Goal: Task Accomplishment & Management: Complete application form

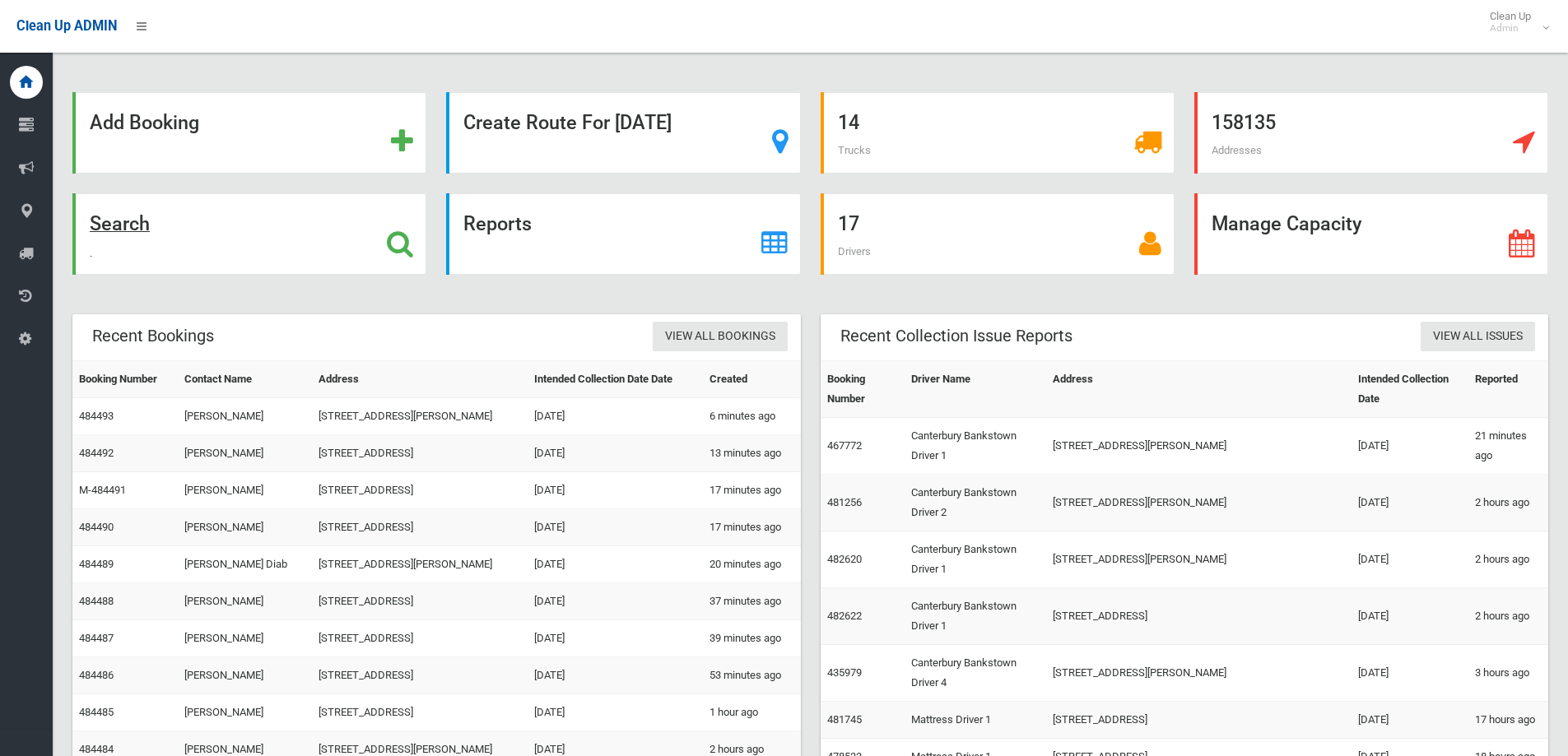
click at [298, 253] on div "Search" at bounding box center [249, 233] width 354 height 81
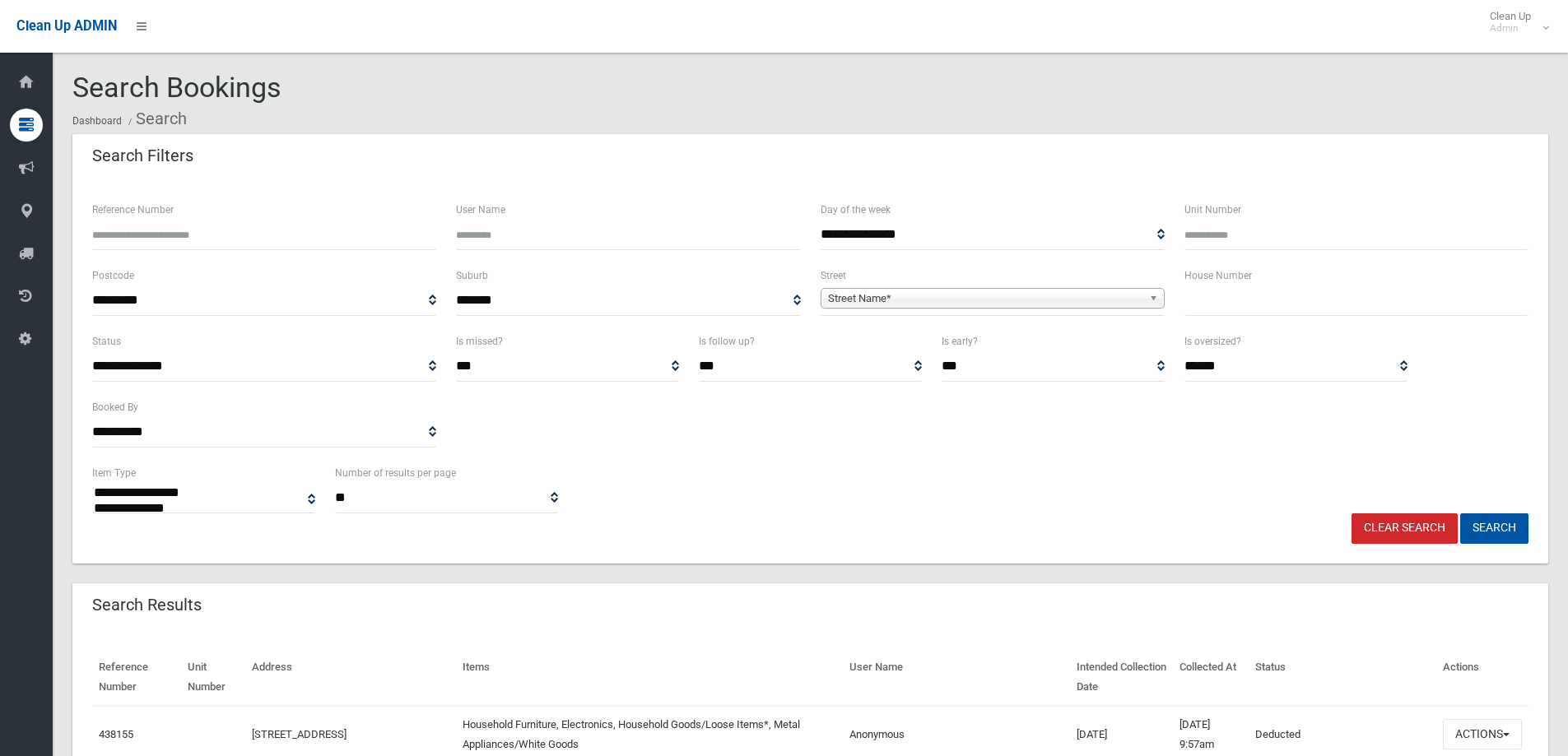
select select
click at [1259, 300] on input "text" at bounding box center [1357, 300] width 344 height 30
type input "**"
click at [1002, 299] on span "Street Name*" at bounding box center [984, 299] width 314 height 20
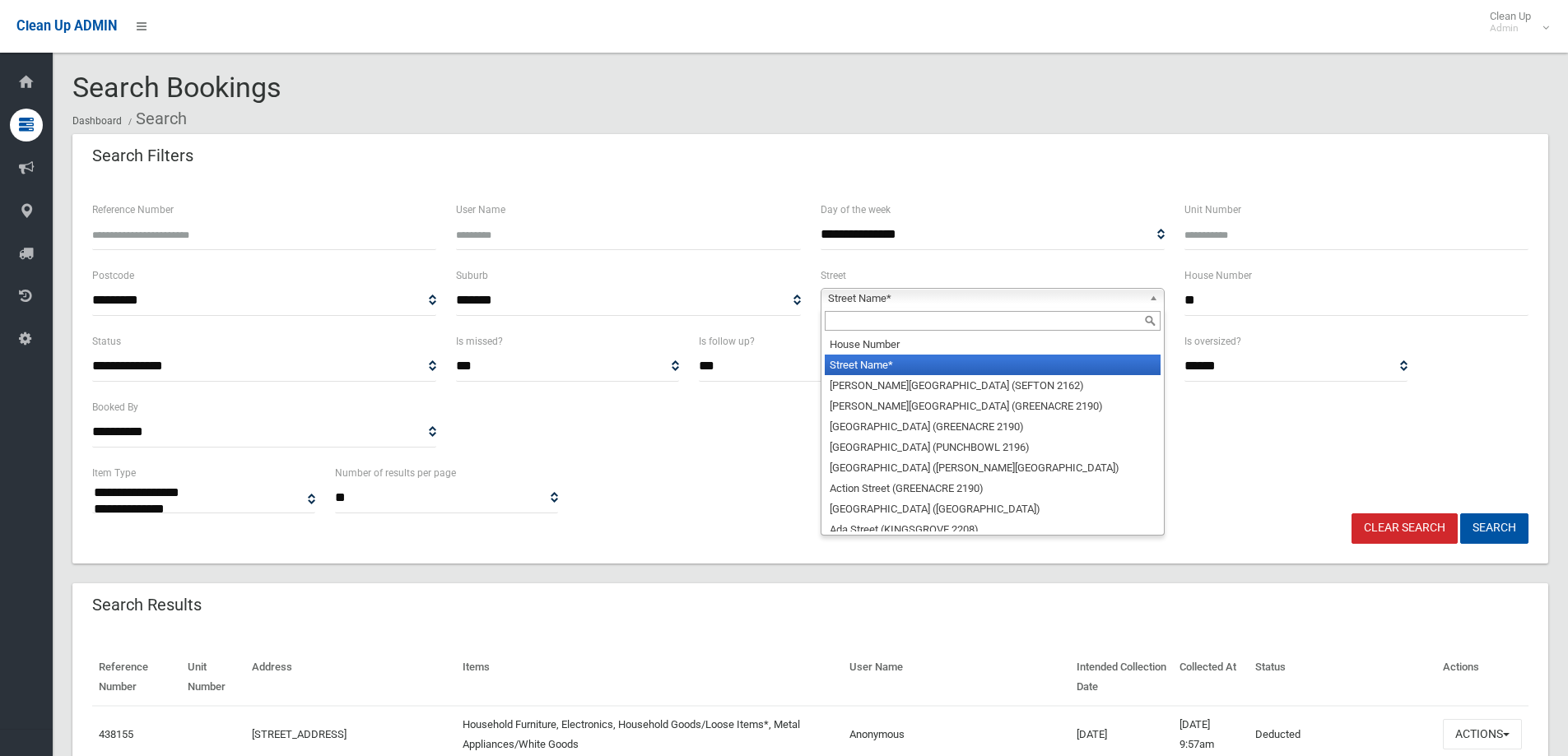
type input "*"
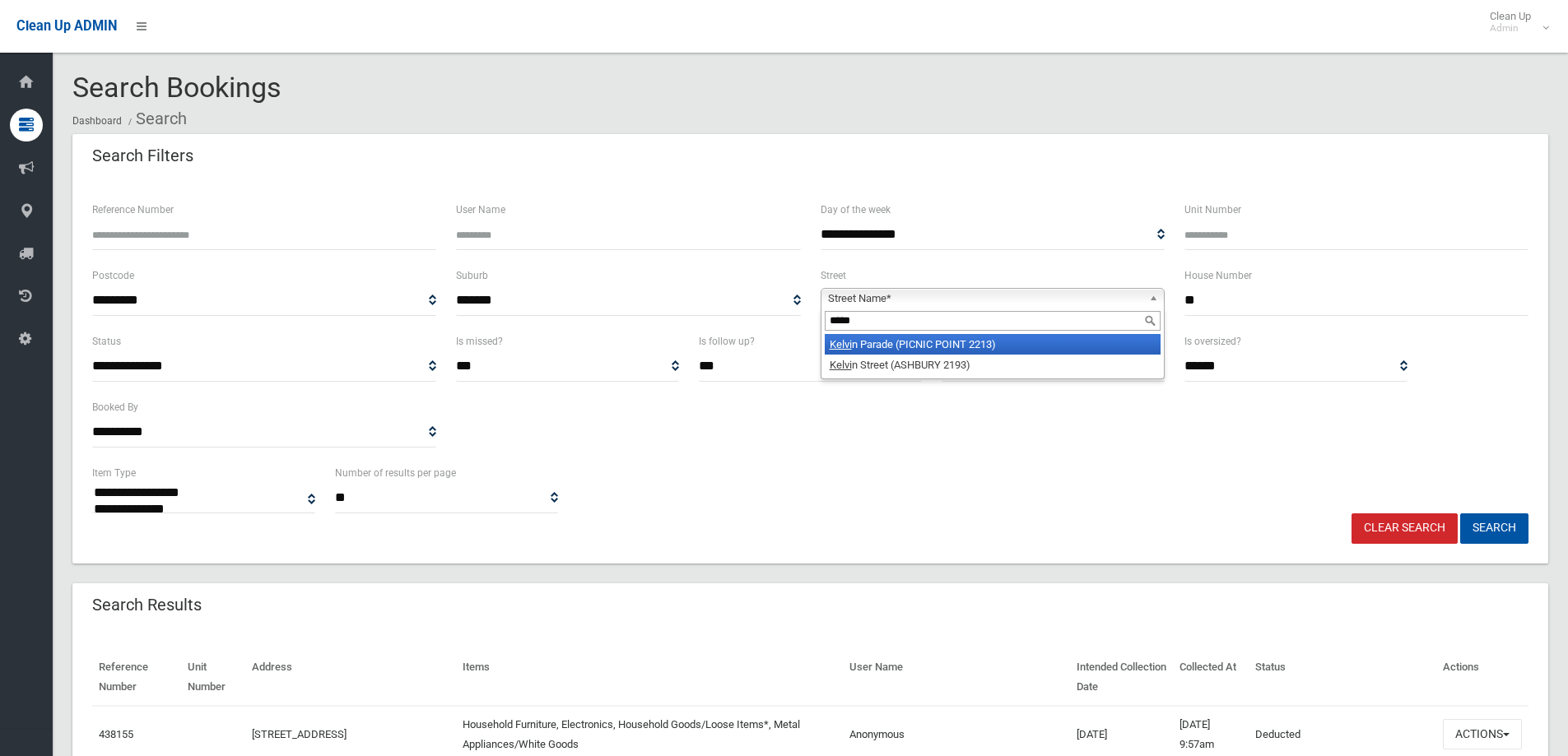
type input "*****"
click at [1010, 340] on li "Kelvi n Parade (PICNIC POINT 2213)" at bounding box center [992, 344] width 336 height 20
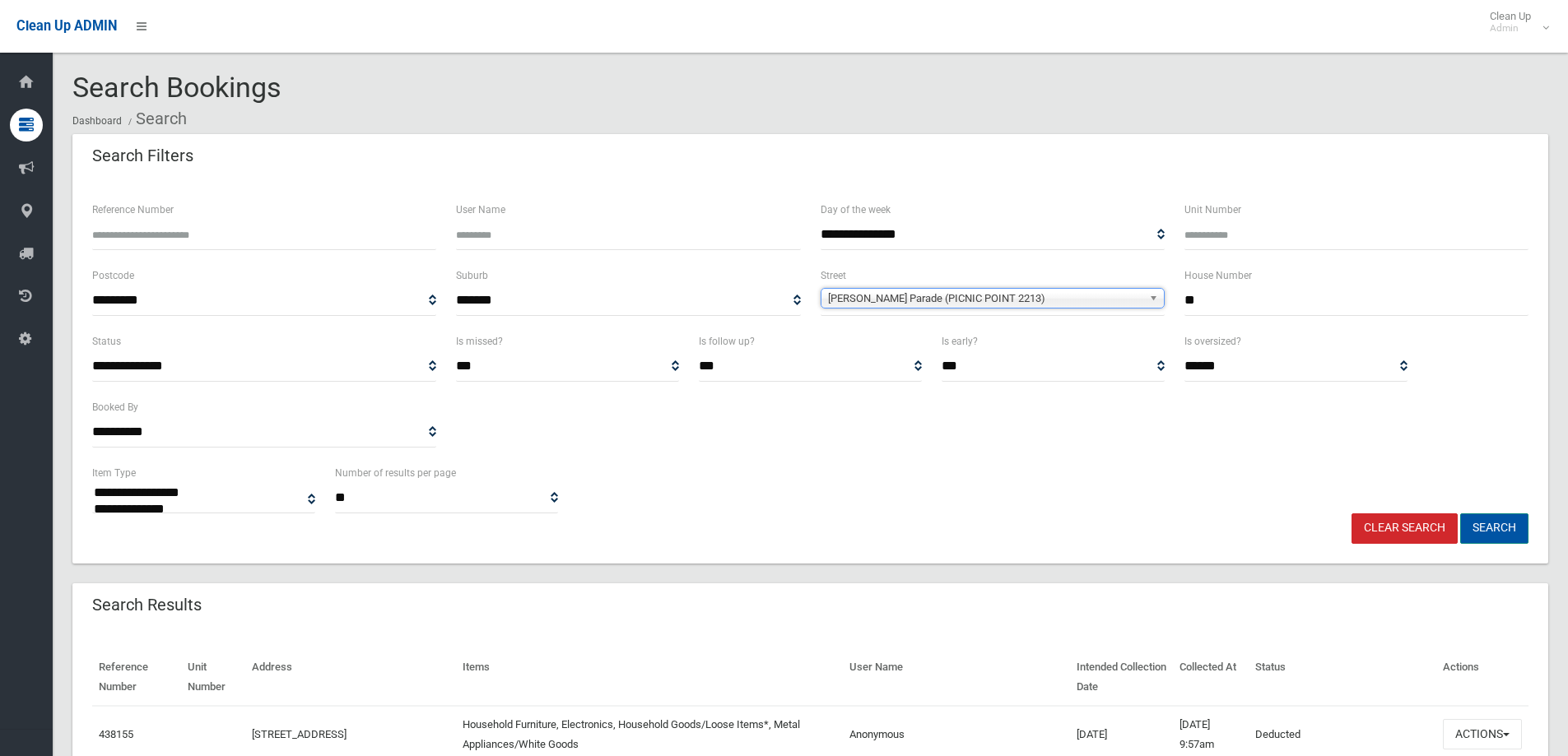
click at [1478, 526] on button "Search" at bounding box center [1494, 528] width 69 height 30
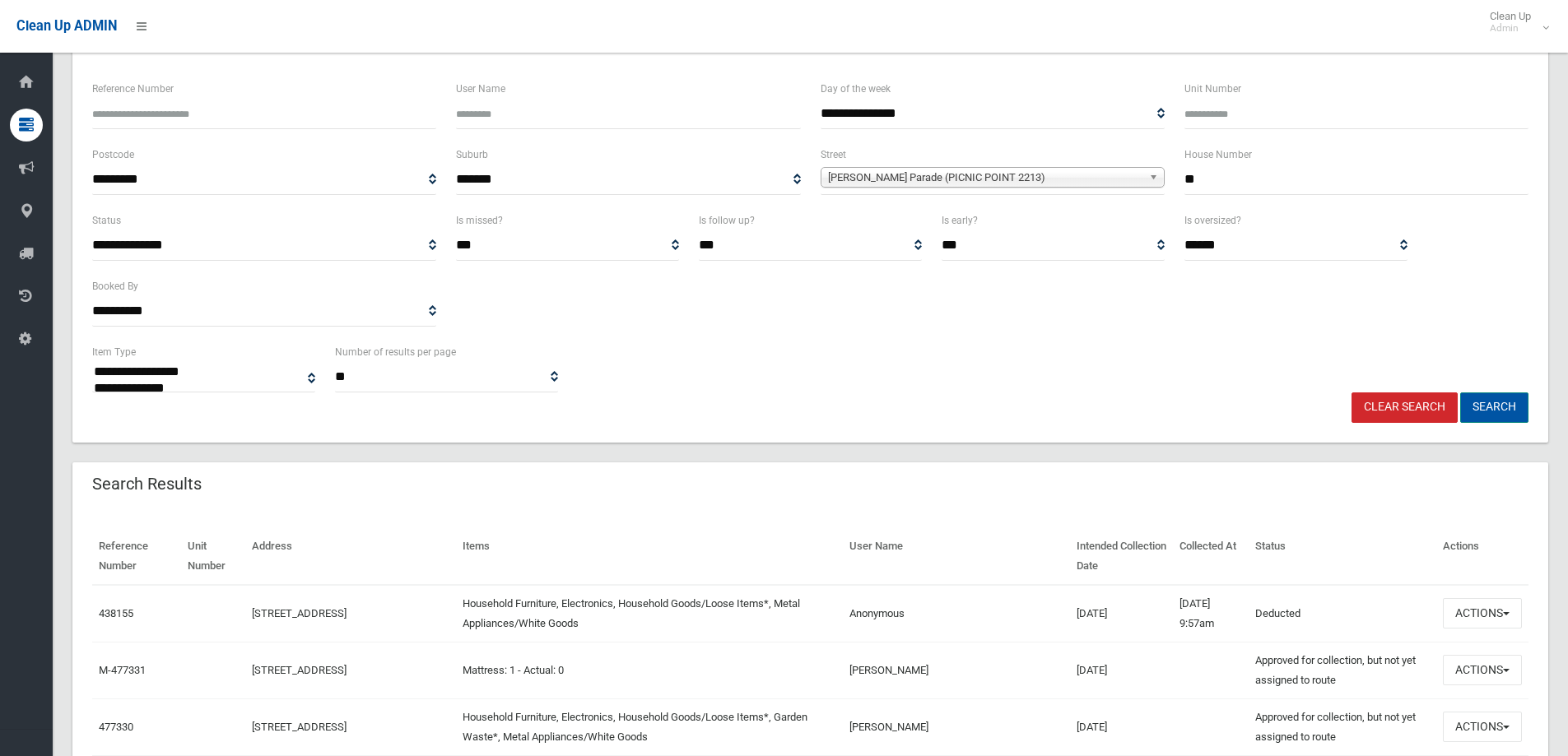
scroll to position [165, 0]
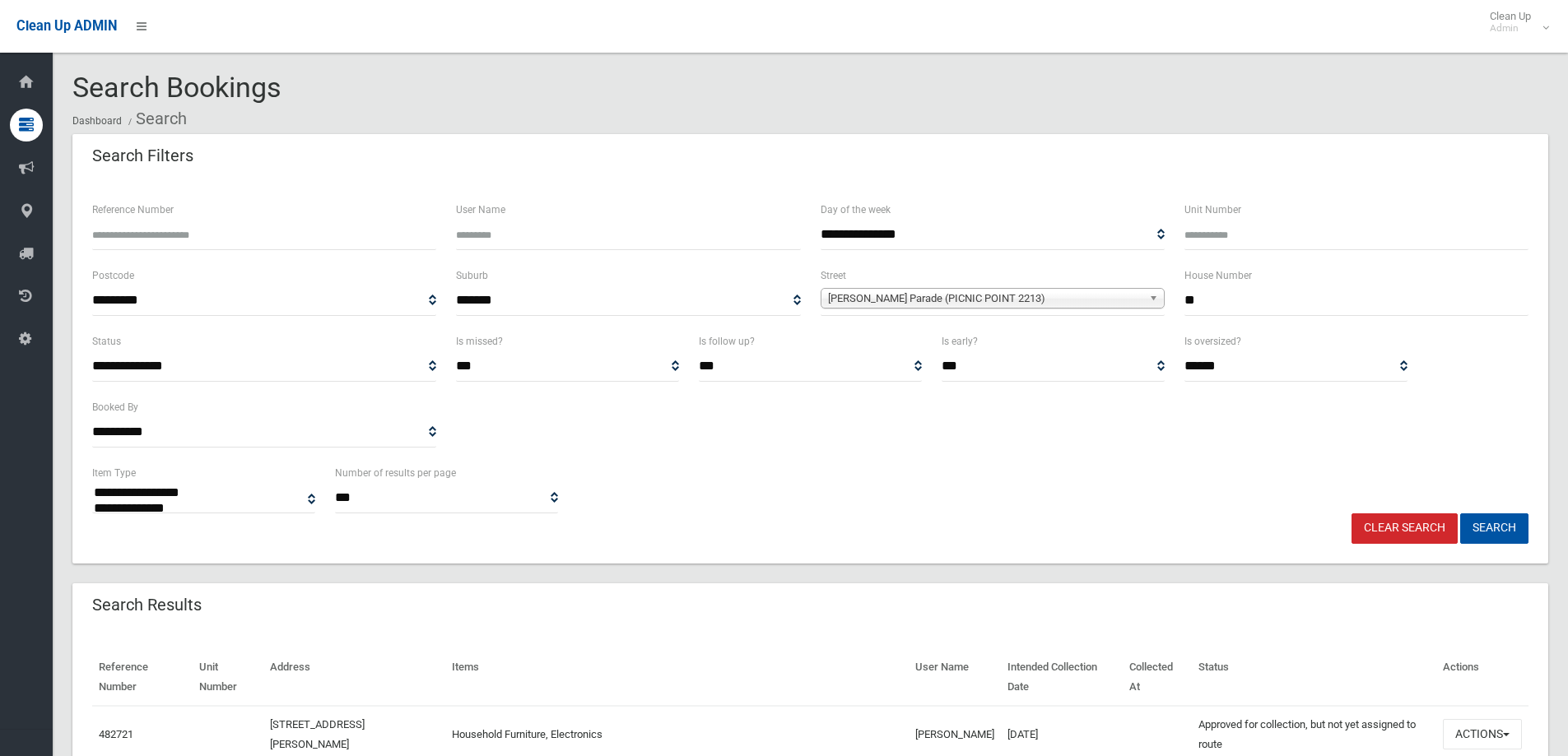
select select
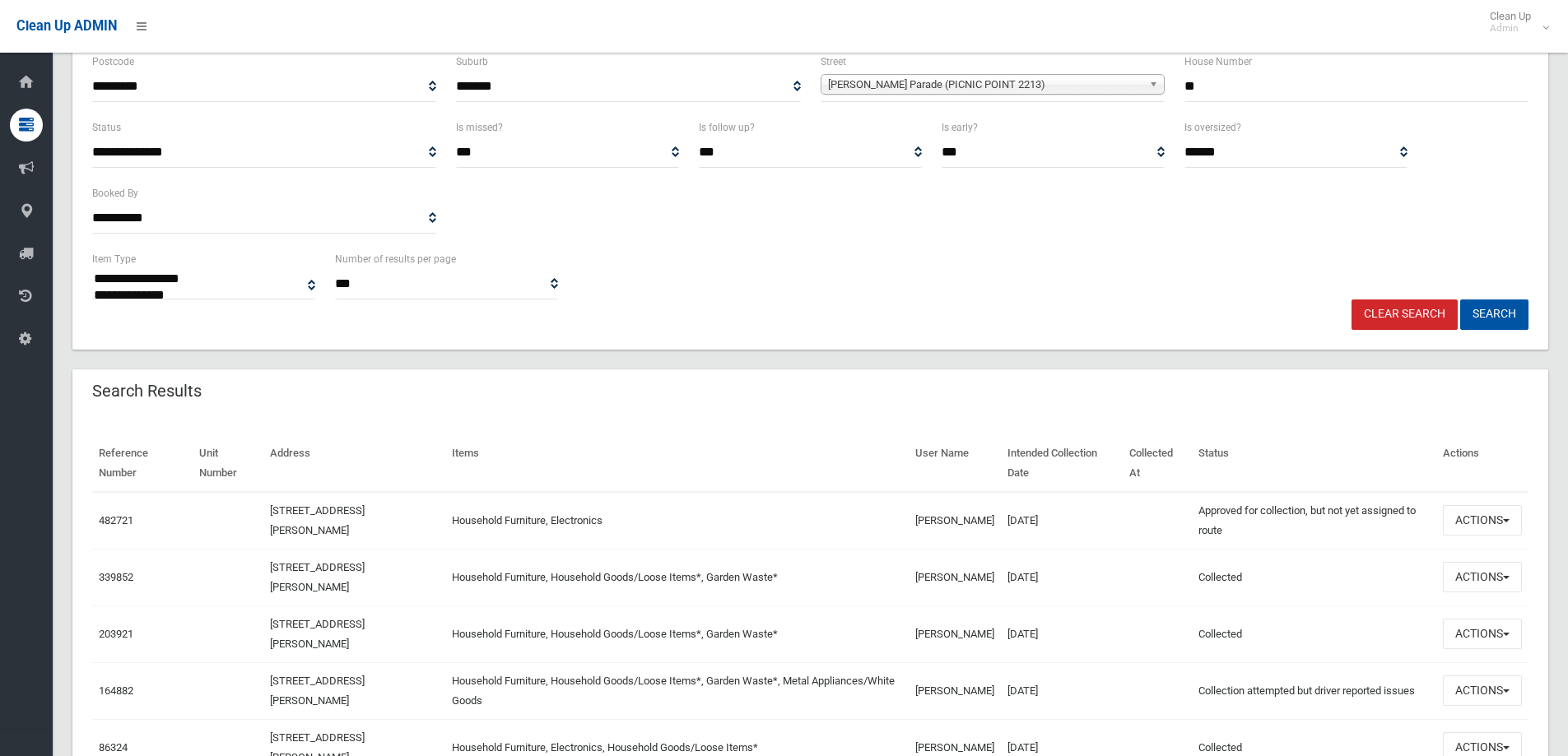
scroll to position [247, 0]
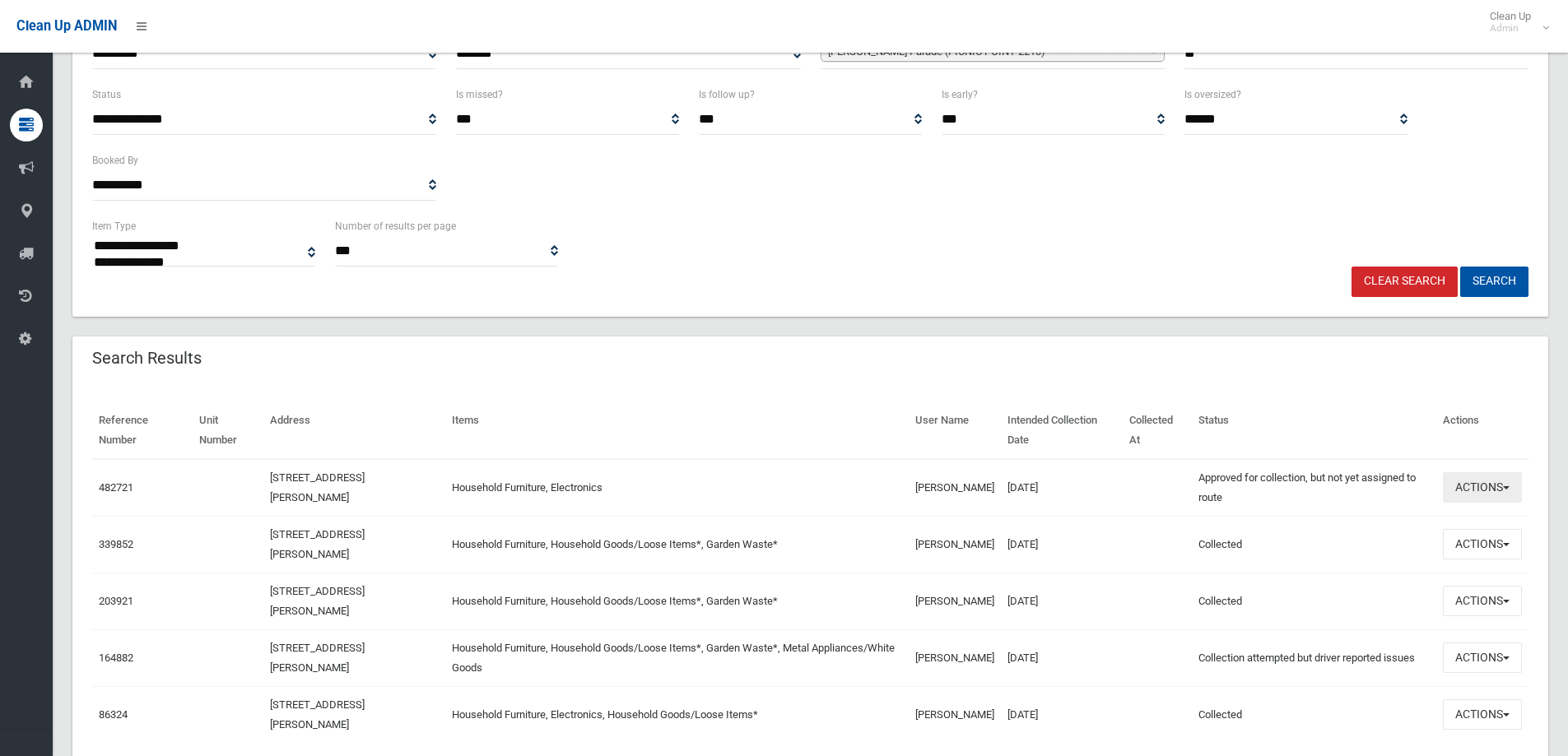
click at [1493, 500] on button "Actions" at bounding box center [1482, 487] width 79 height 30
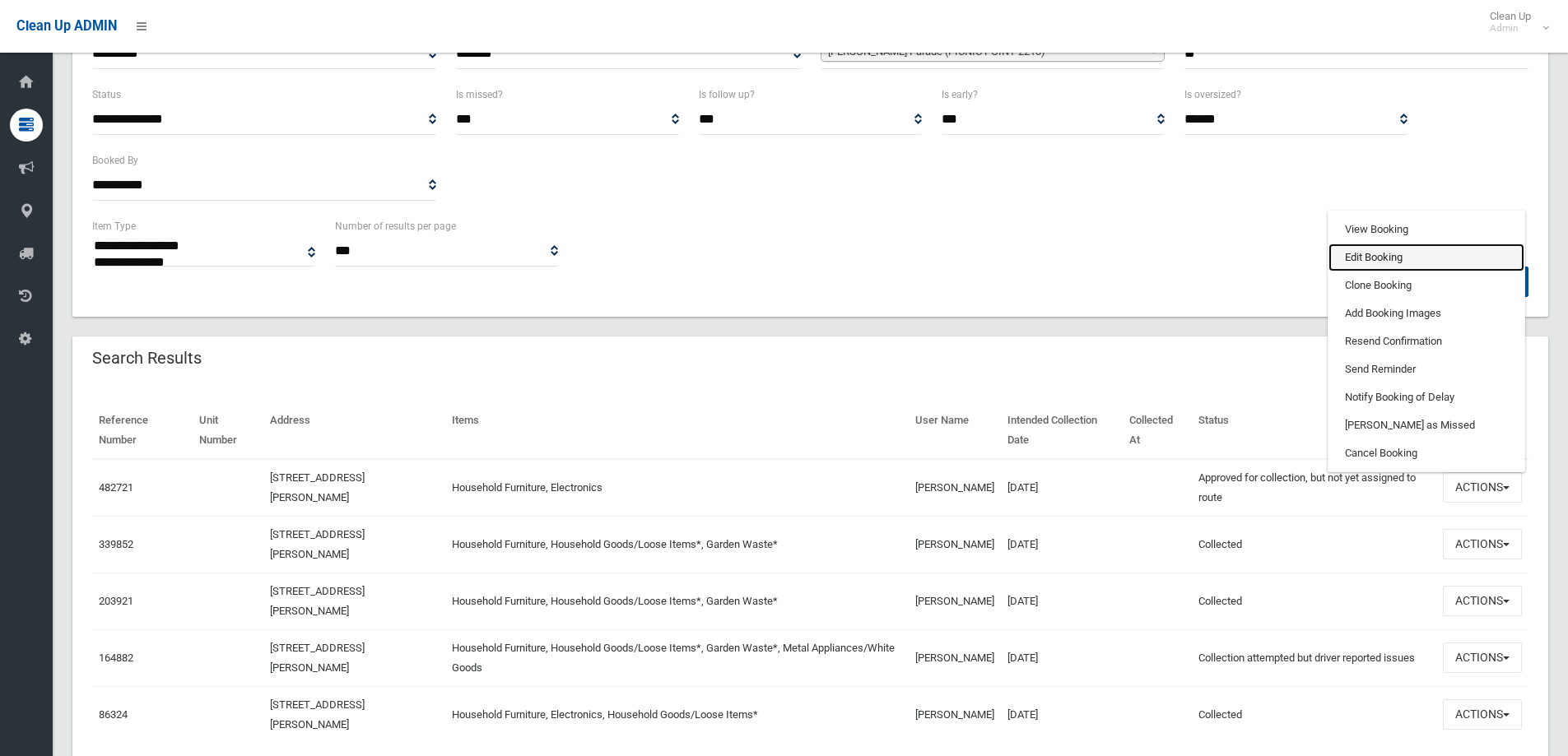
click at [1359, 258] on link "Edit Booking" at bounding box center [1426, 257] width 196 height 28
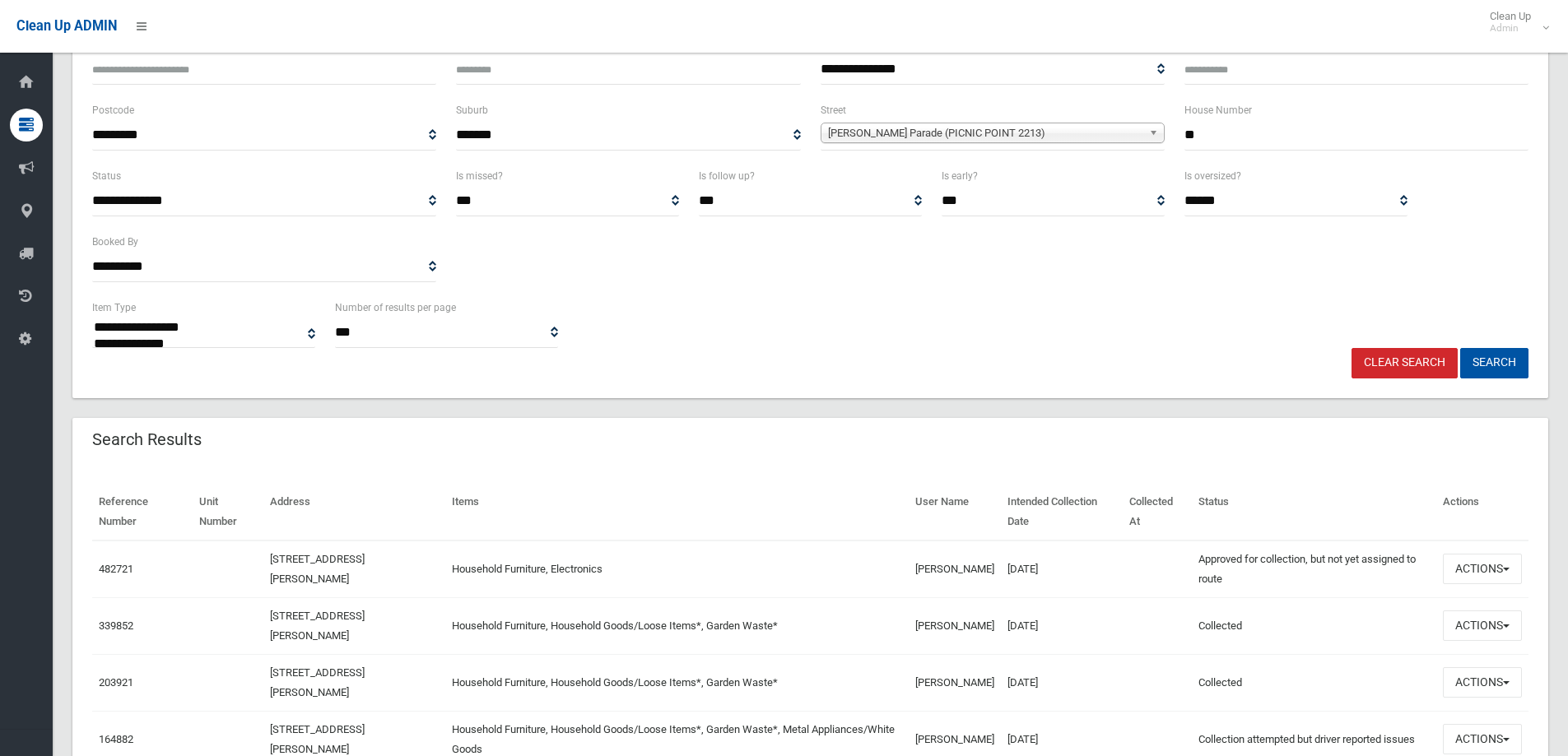
scroll to position [165, 0]
click at [1400, 378] on link "Clear Search" at bounding box center [1404, 363] width 106 height 30
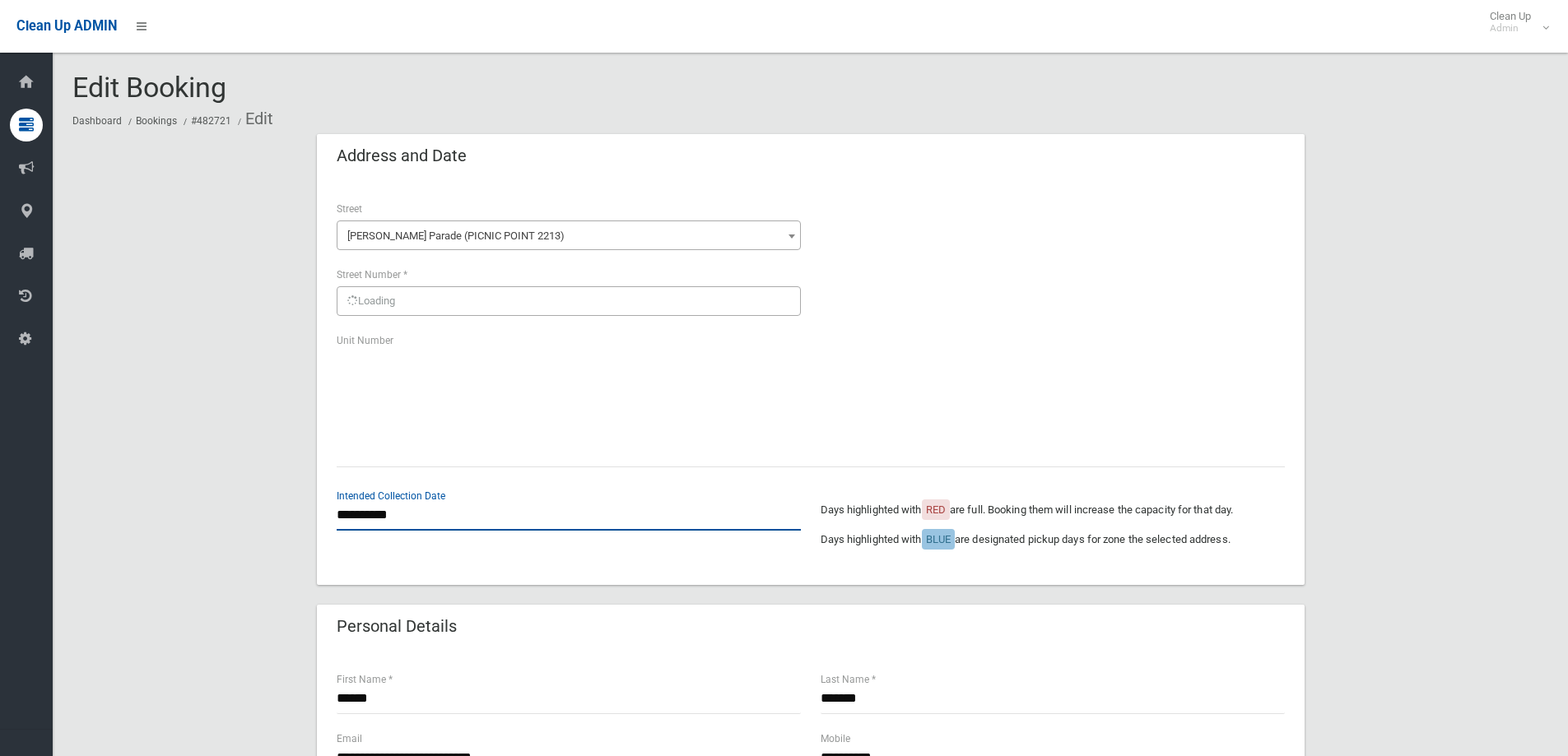
click at [417, 511] on input "**********" at bounding box center [568, 515] width 464 height 30
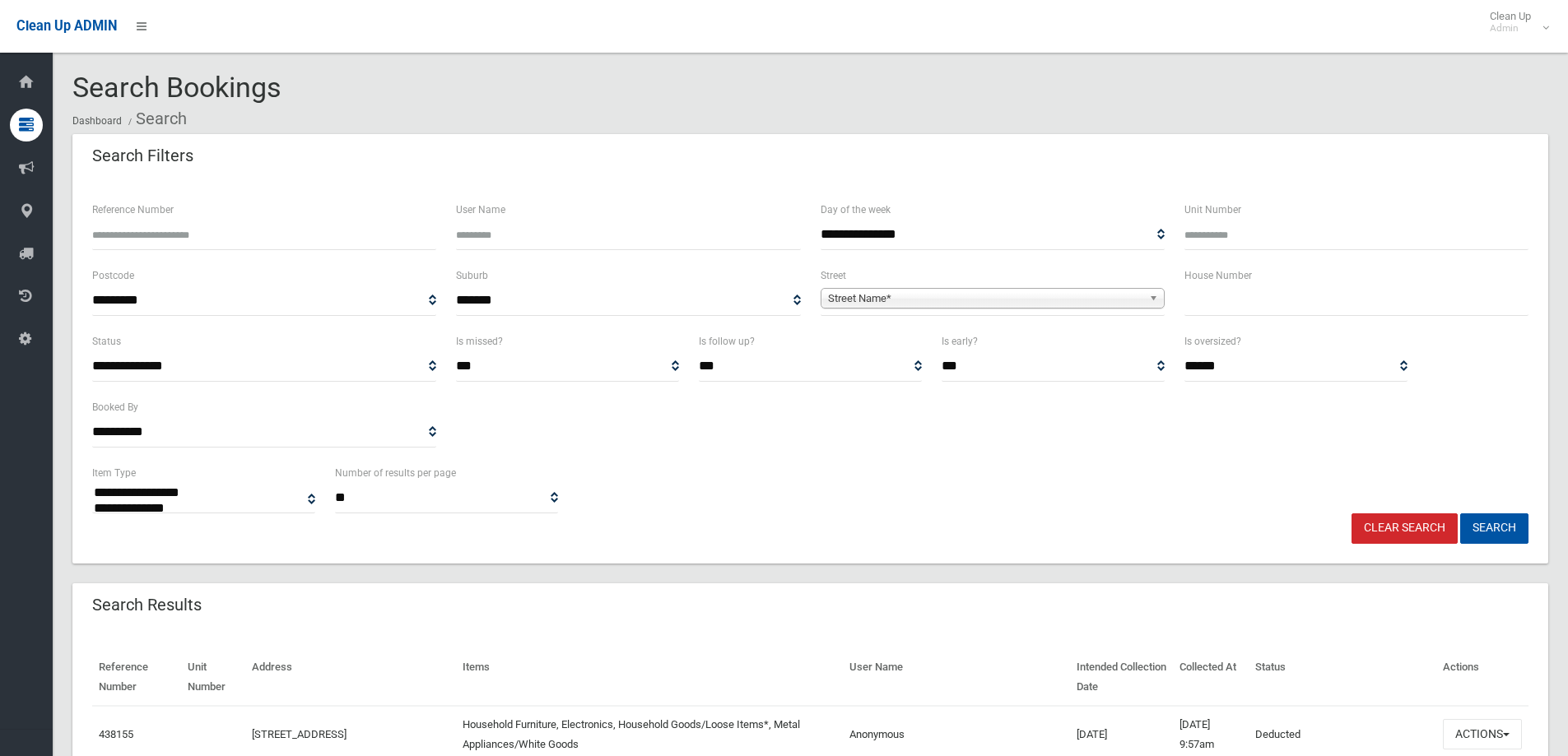
select select
type input "**"
click at [874, 297] on span "Street Name*" at bounding box center [984, 299] width 314 height 20
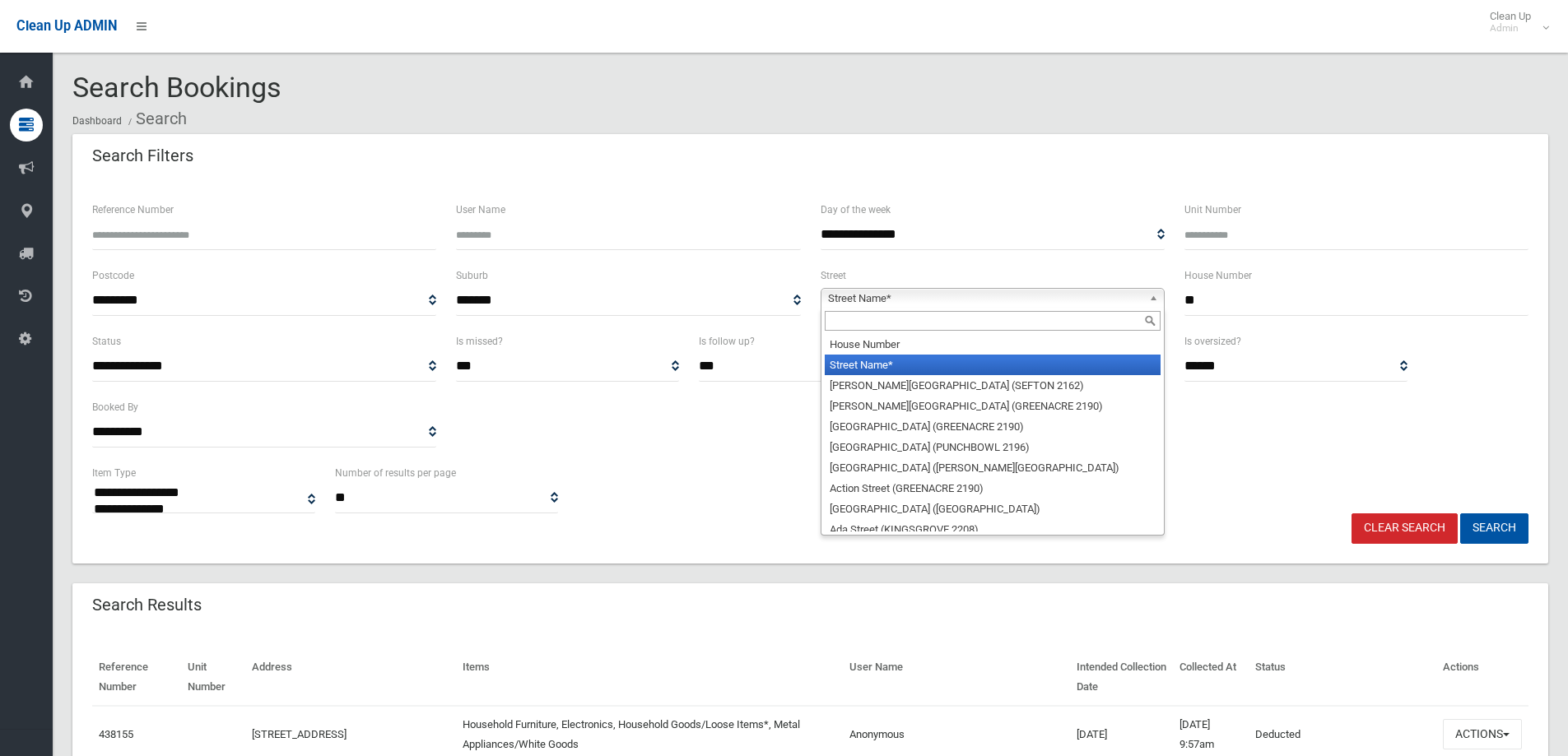
click at [871, 330] on input "text" at bounding box center [992, 321] width 336 height 20
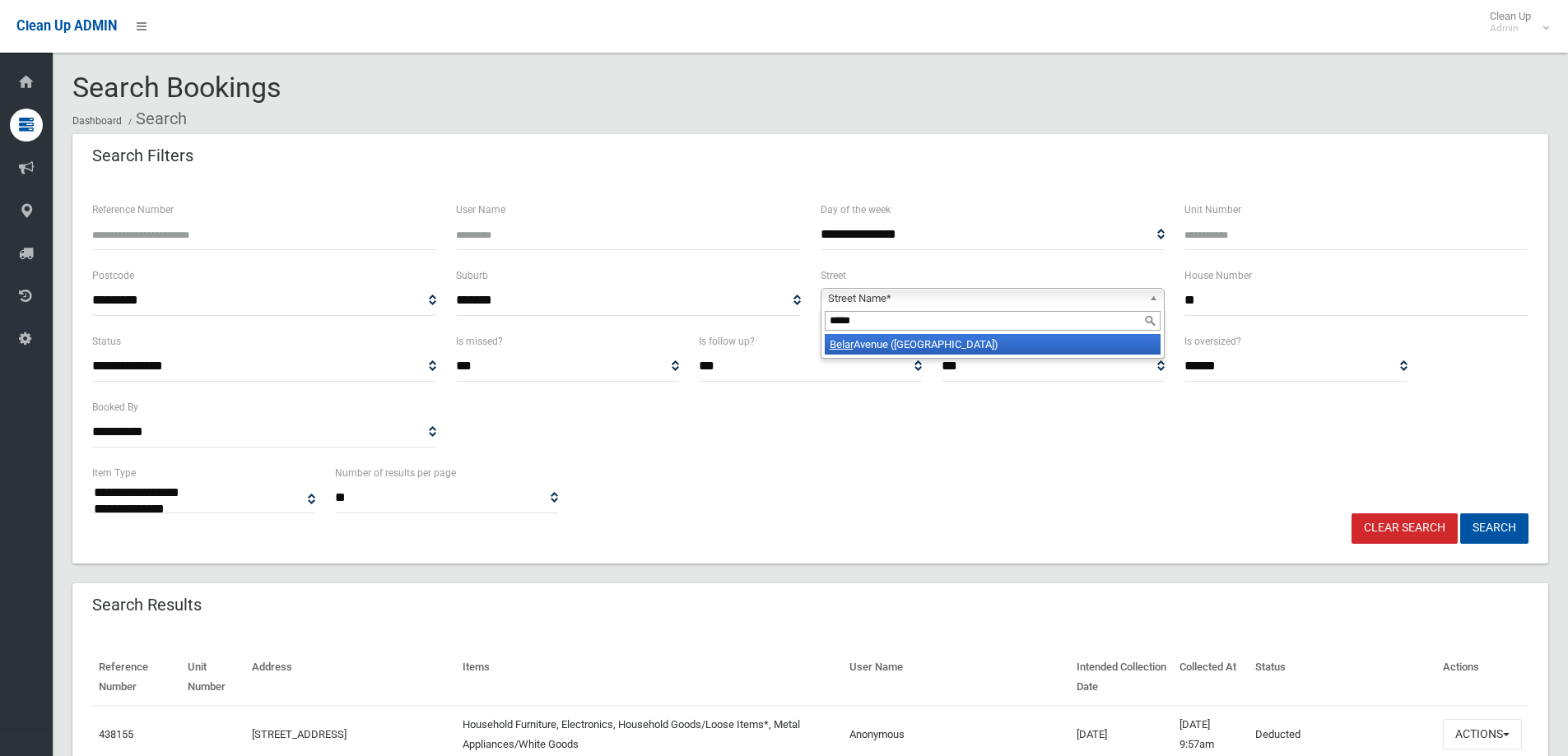
type input "*****"
click at [959, 346] on li "Belar Avenue (VILLAWOOD 2163)" at bounding box center [992, 344] width 336 height 20
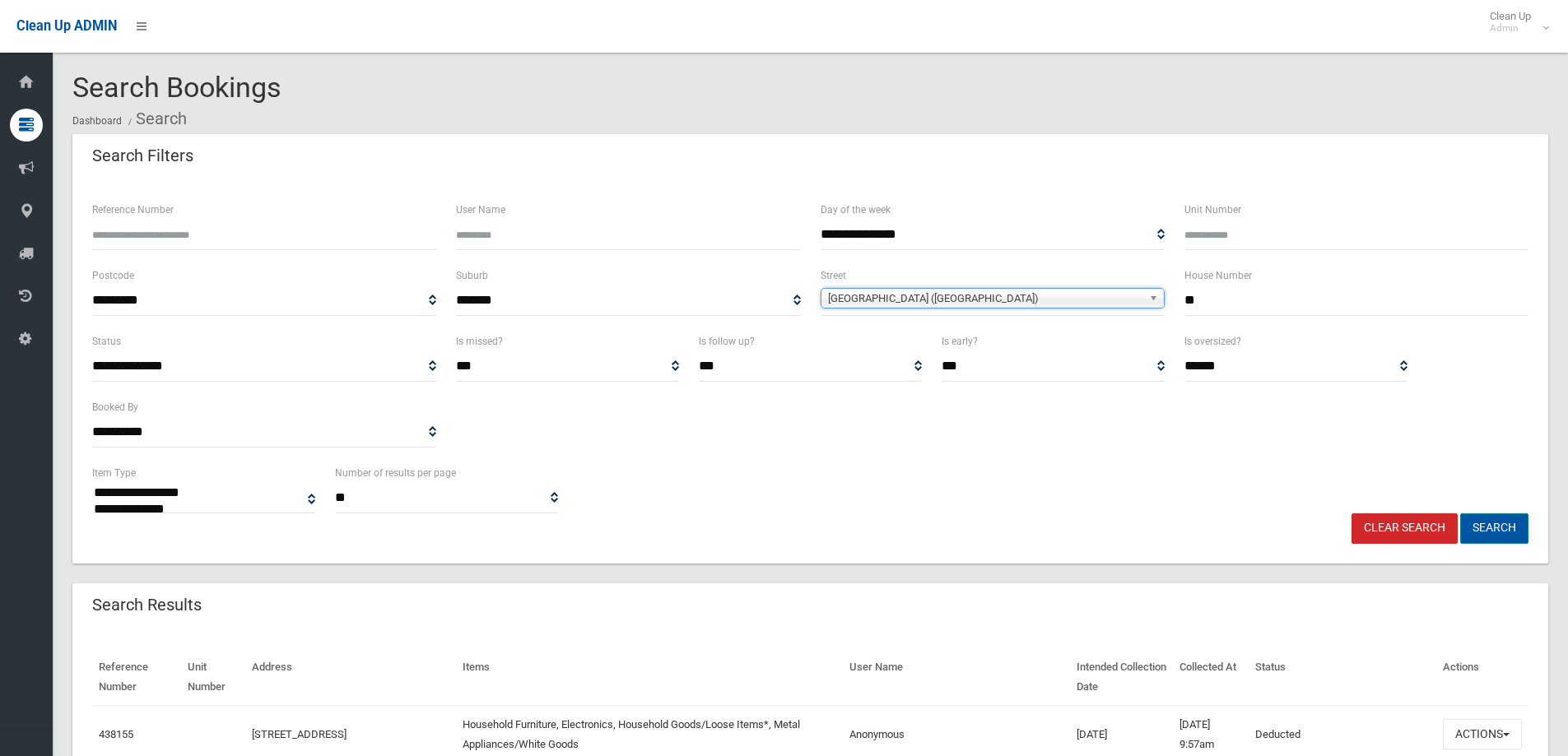
click at [1481, 529] on button "Search" at bounding box center [1494, 528] width 69 height 30
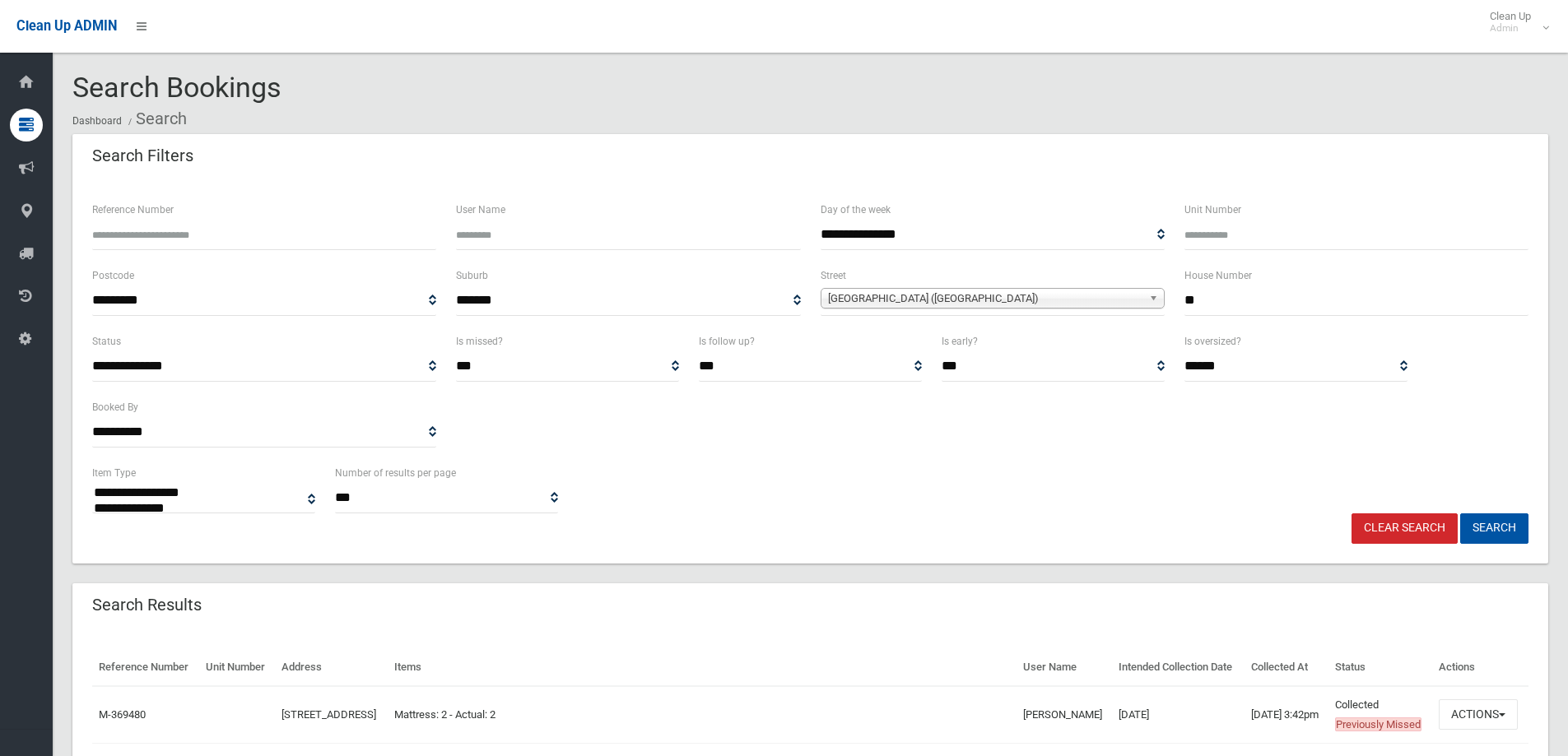
select select
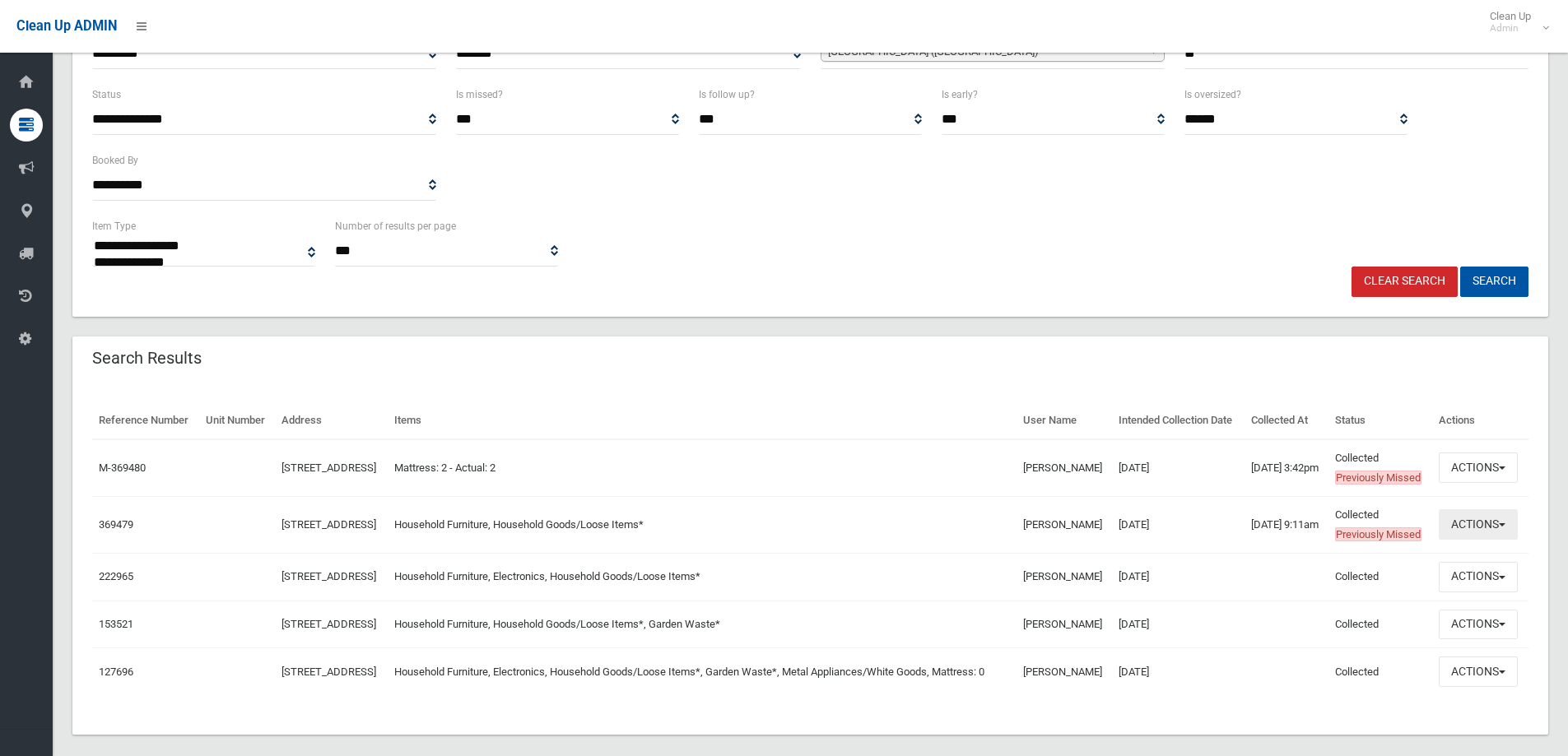
click at [1471, 540] on button "Actions" at bounding box center [1477, 524] width 79 height 30
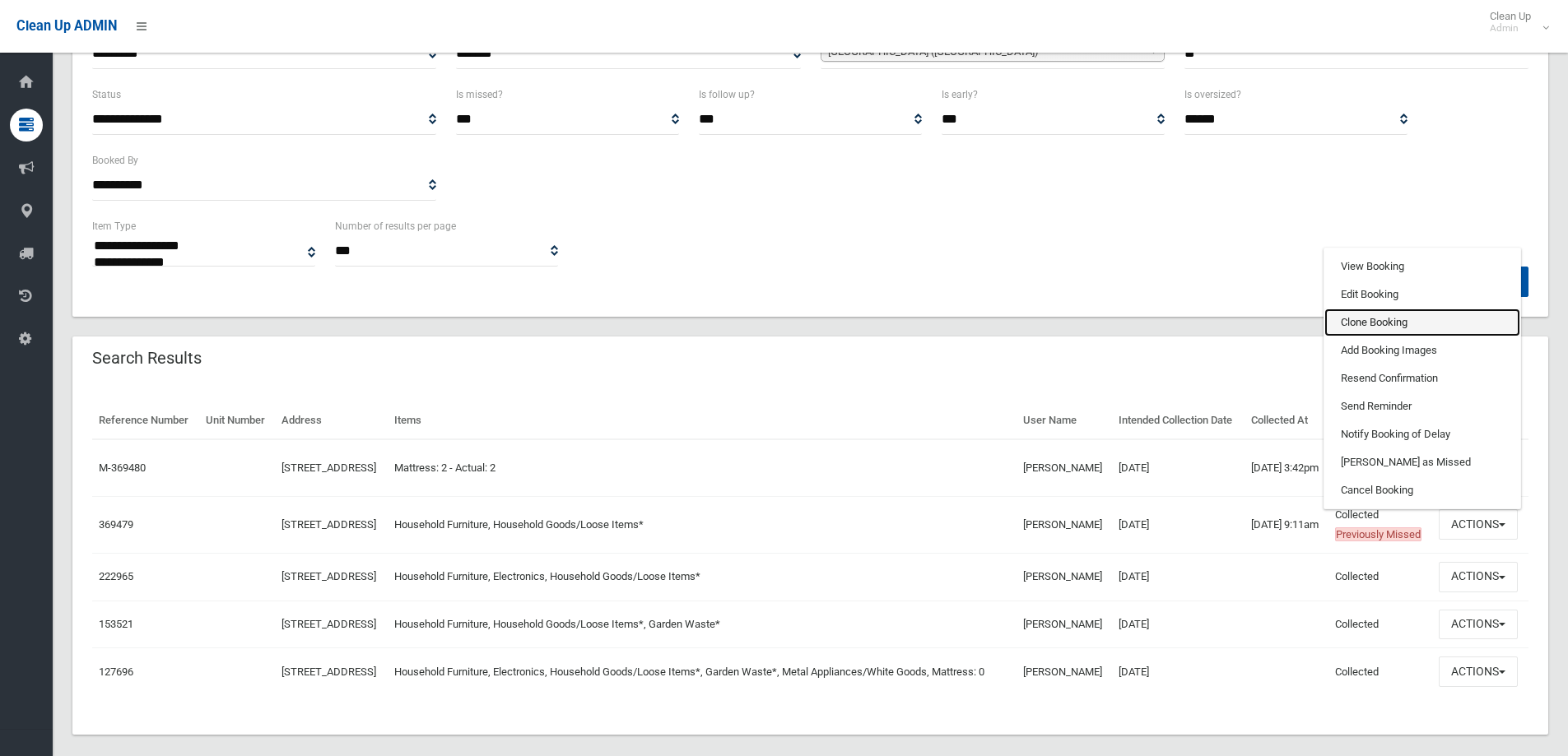
click at [1360, 337] on link "Clone Booking" at bounding box center [1422, 322] width 196 height 28
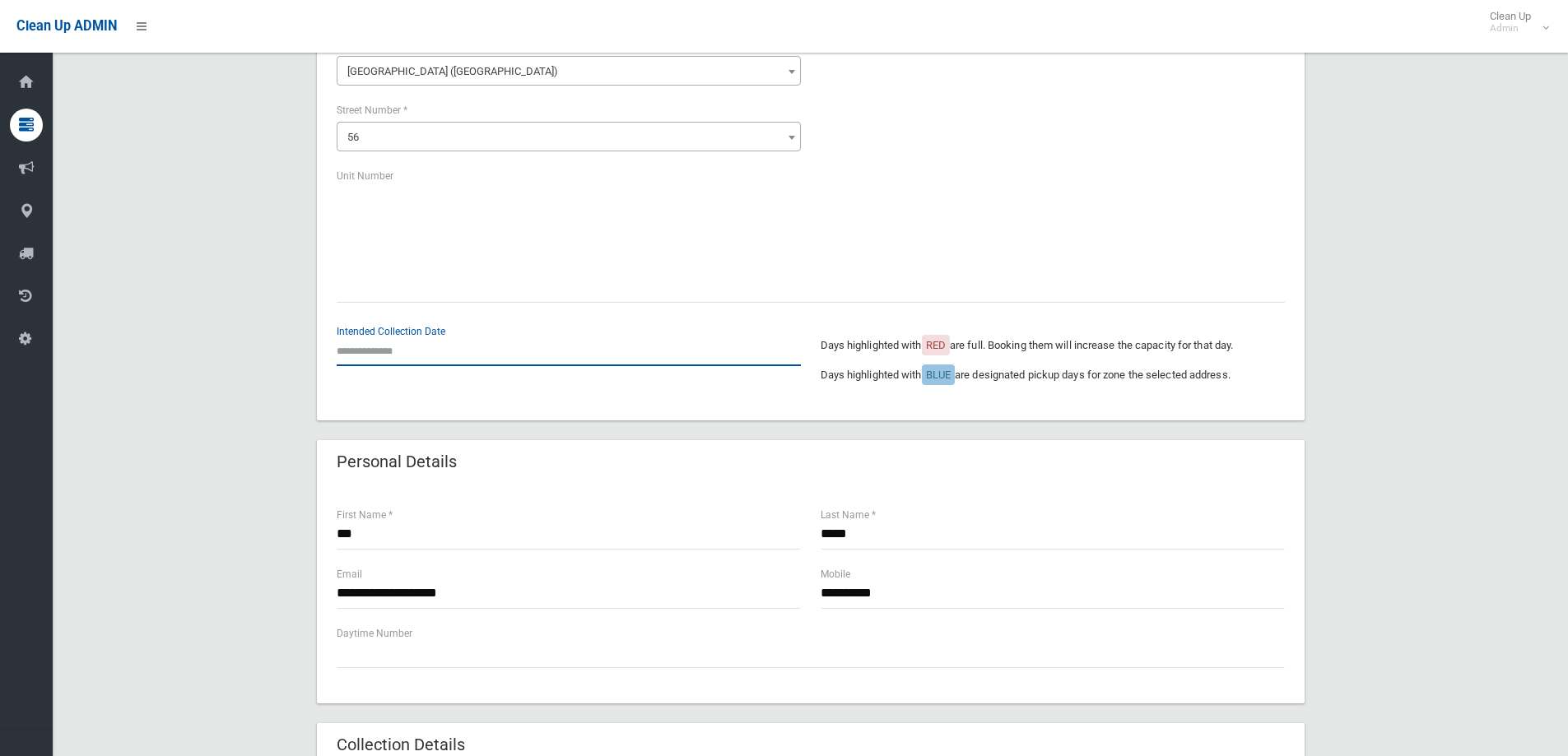
scroll to position [165, 0]
click at [382, 344] on input "text" at bounding box center [568, 351] width 464 height 30
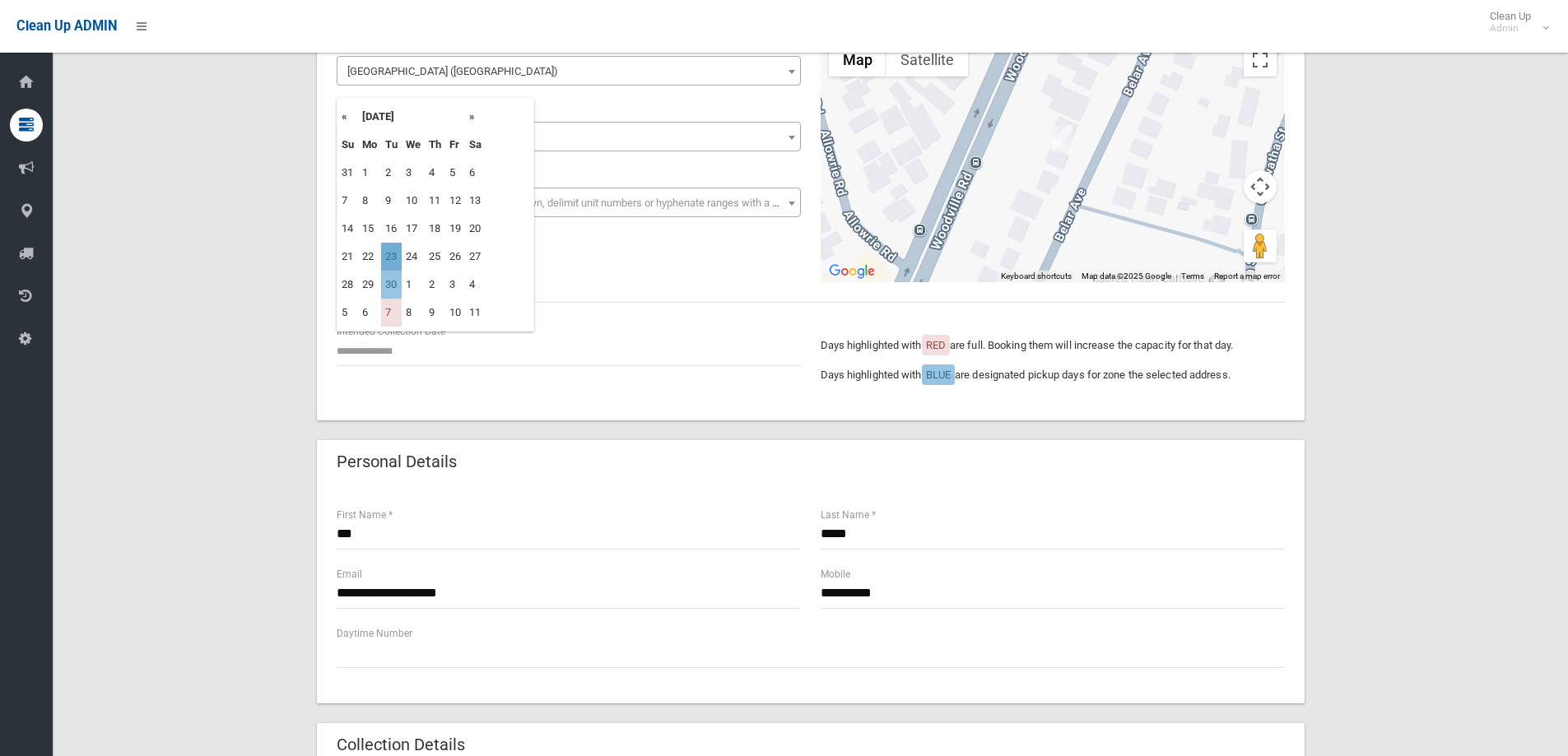
click at [391, 251] on td "23" at bounding box center [391, 256] width 20 height 28
type input "**********"
click at [260, 338] on div "**********" at bounding box center [810, 687] width 1476 height 1435
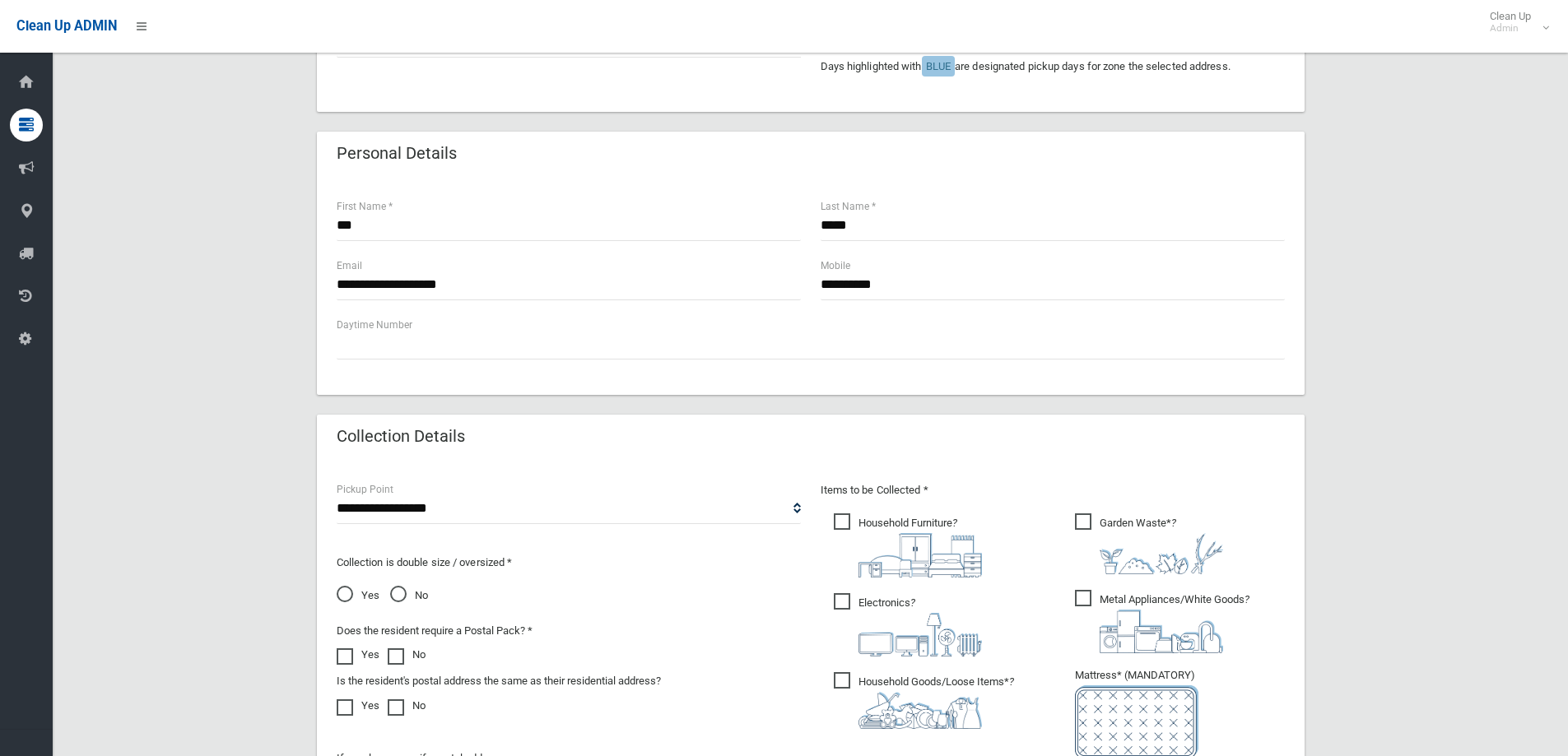
scroll to position [576, 0]
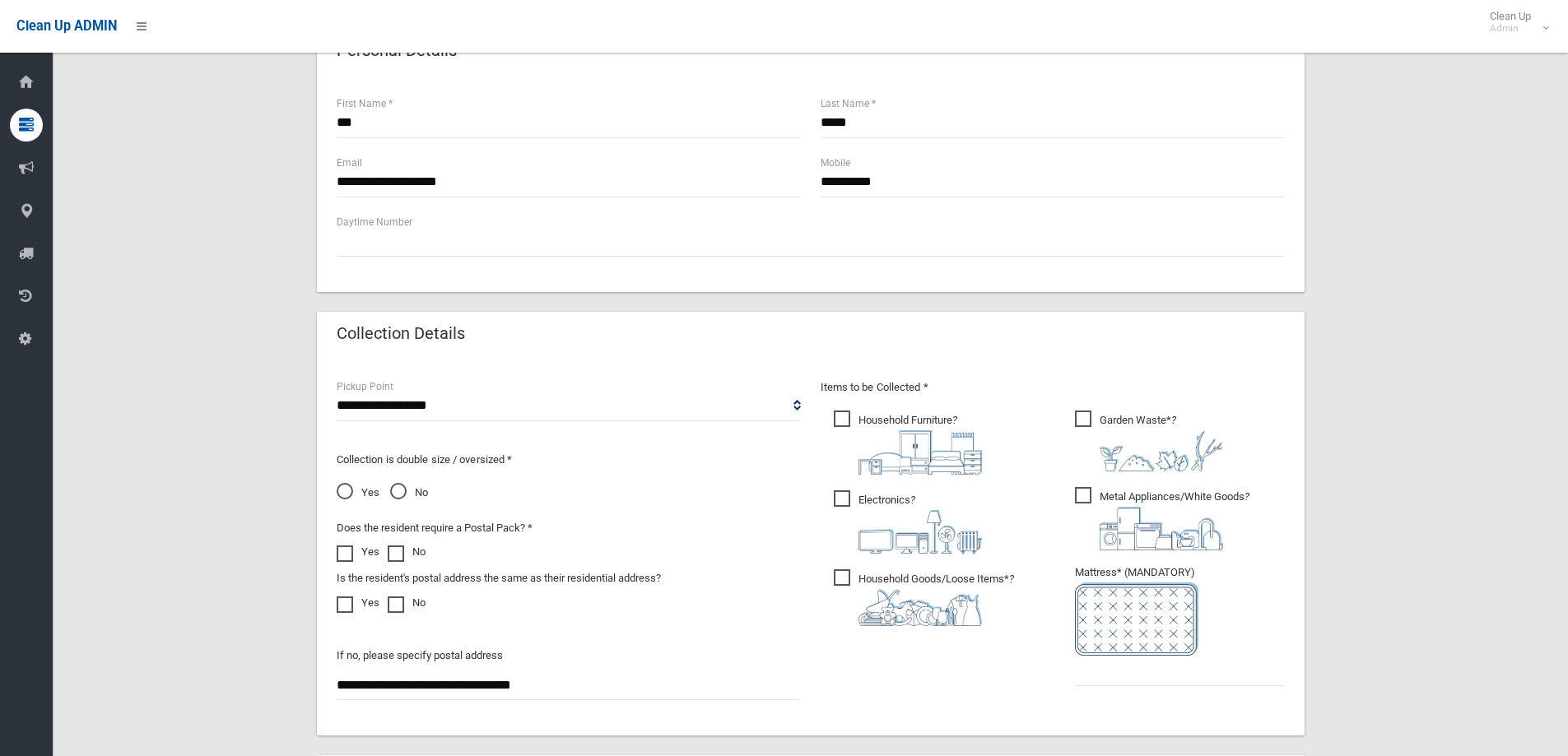
click at [908, 495] on span "Electronics ?" at bounding box center [908, 522] width 148 height 63
click at [1205, 485] on label "Metal Appliances/White Goods ?" at bounding box center [1162, 517] width 175 height 67
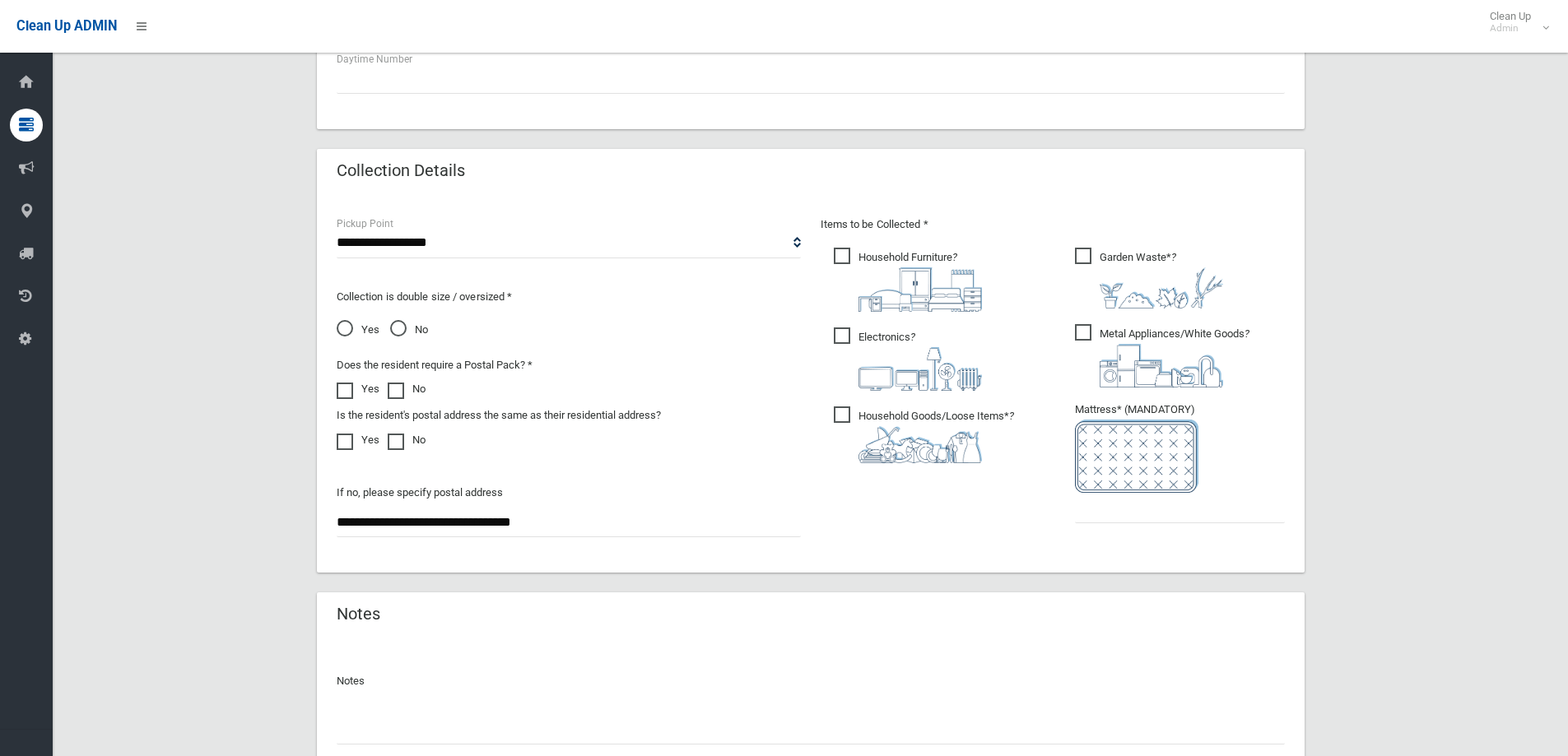
scroll to position [740, 0]
click at [1111, 512] on input "text" at bounding box center [1179, 506] width 210 height 30
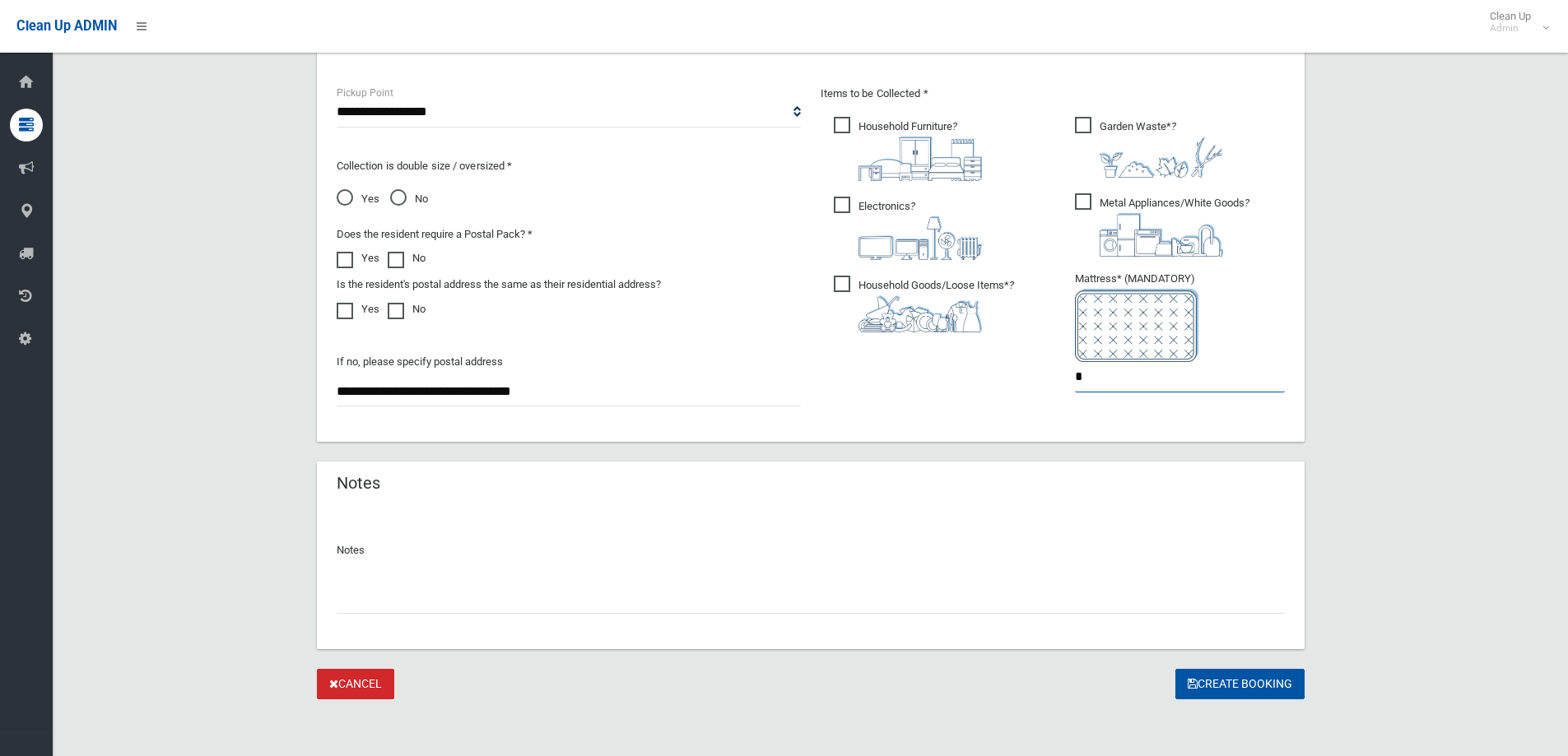
scroll to position [872, 0]
type input "*"
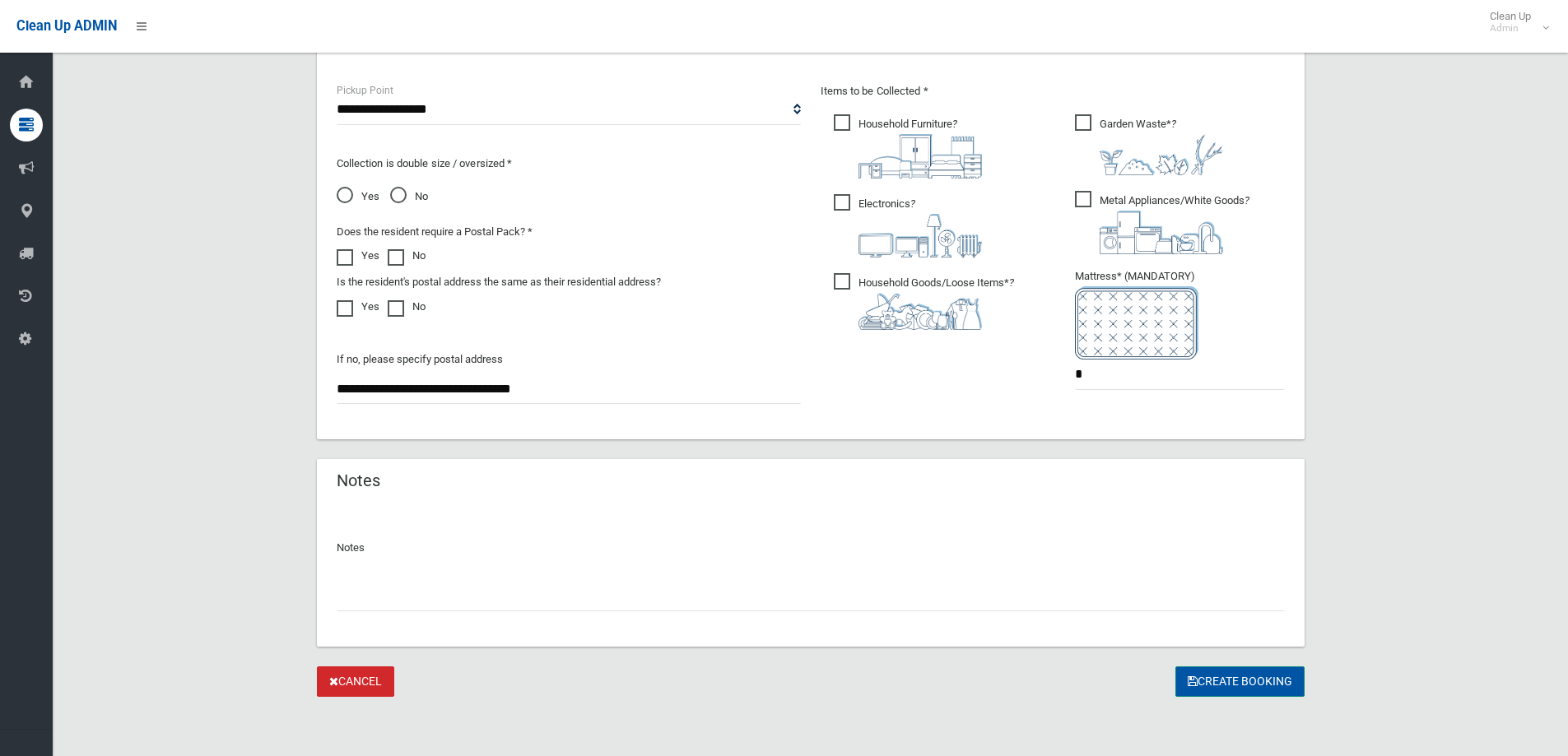
click at [1262, 682] on button "Create Booking" at bounding box center [1239, 681] width 129 height 30
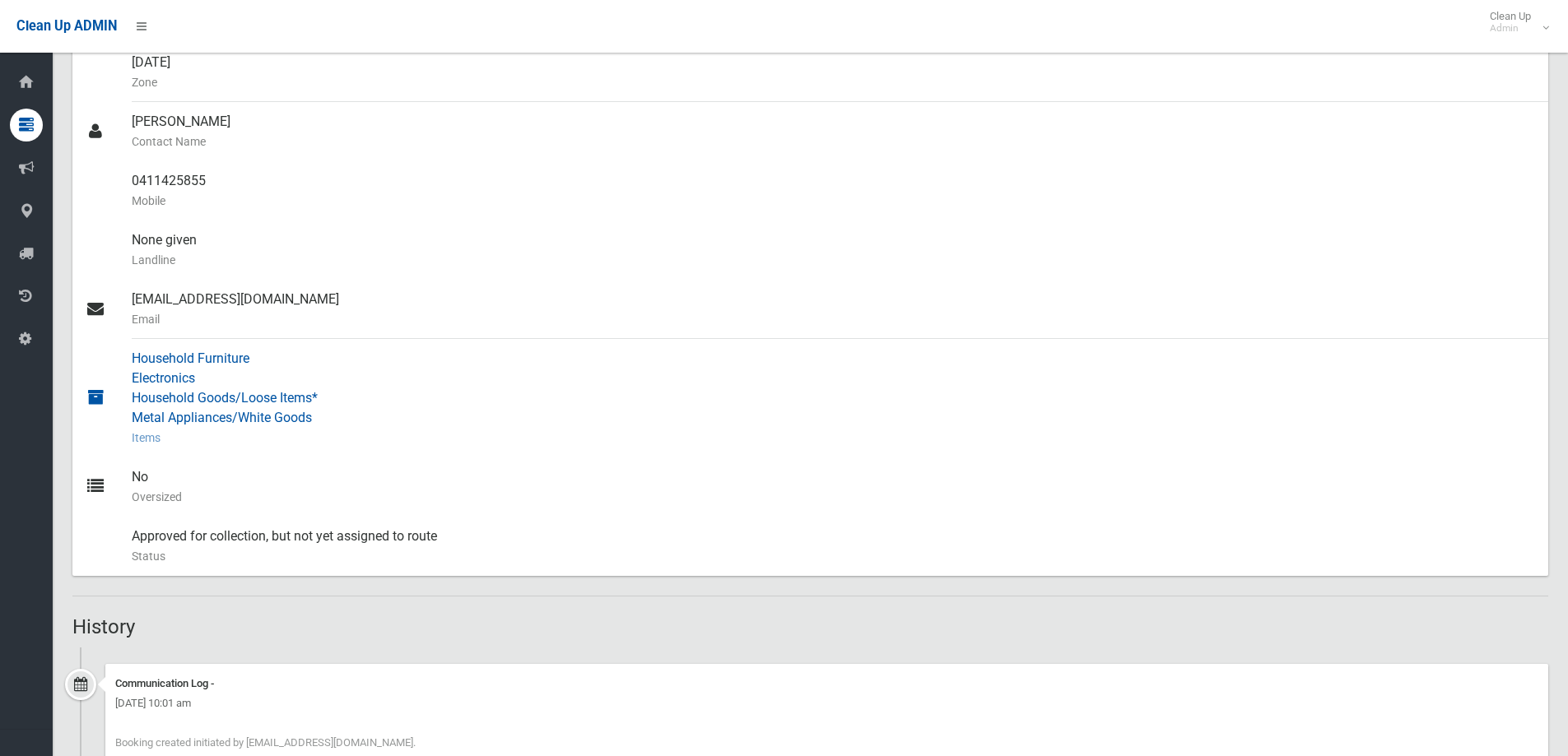
scroll to position [493, 0]
